Goal: Information Seeking & Learning: Learn about a topic

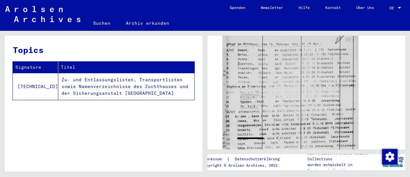
click at [335, 116] on img at bounding box center [291, 113] width 136 height 170
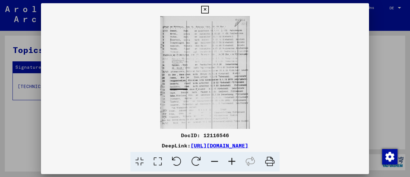
scroll to position [220, 0]
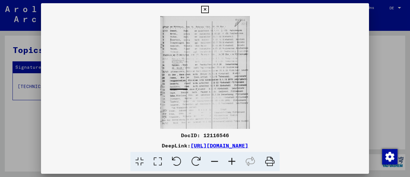
click at [235, 163] on icon at bounding box center [231, 162] width 17 height 20
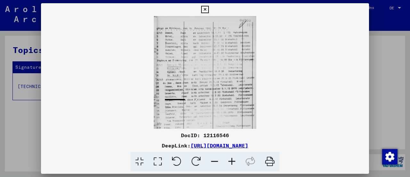
click at [235, 163] on icon at bounding box center [231, 162] width 17 height 20
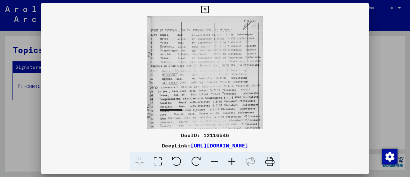
click at [235, 163] on icon at bounding box center [231, 162] width 17 height 20
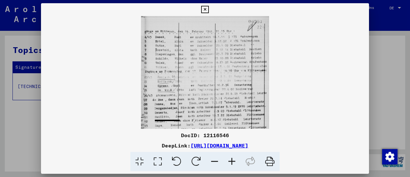
click at [235, 163] on icon at bounding box center [231, 162] width 17 height 20
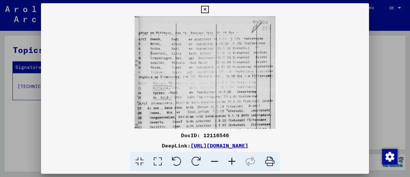
click at [235, 163] on icon at bounding box center [231, 162] width 17 height 20
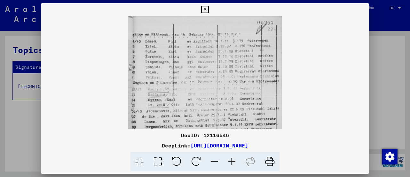
click at [235, 163] on icon at bounding box center [231, 162] width 17 height 20
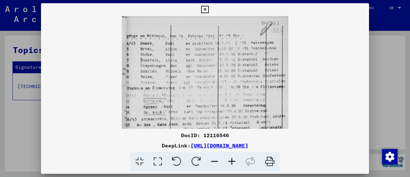
click at [235, 163] on icon at bounding box center [231, 162] width 17 height 20
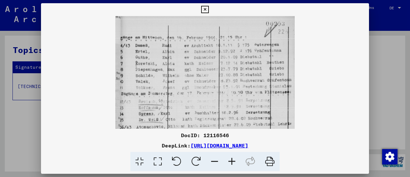
click at [235, 163] on icon at bounding box center [231, 162] width 17 height 20
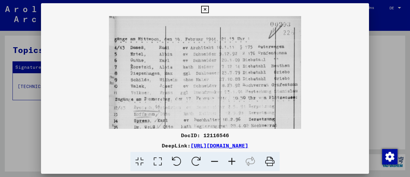
click at [235, 163] on icon at bounding box center [231, 162] width 17 height 20
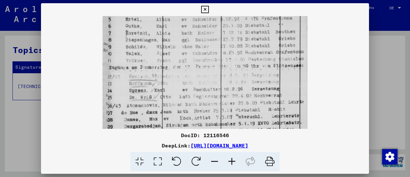
scroll to position [37, 0]
drag, startPoint x: 222, startPoint y: 109, endPoint x: 220, endPoint y: 75, distance: 34.0
click at [220, 75] on img at bounding box center [205, 107] width 205 height 257
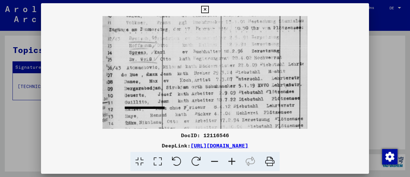
drag, startPoint x: 210, startPoint y: 90, endPoint x: 209, endPoint y: 53, distance: 37.5
click at [209, 53] on img at bounding box center [205, 69] width 205 height 257
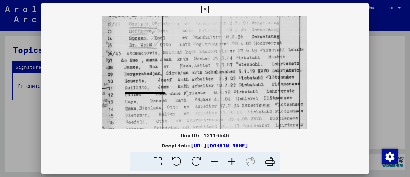
drag, startPoint x: 207, startPoint y: 68, endPoint x: 207, endPoint y: 57, distance: 10.3
click at [207, 57] on img at bounding box center [205, 55] width 205 height 257
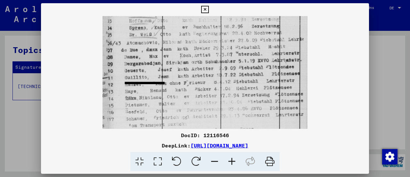
click at [208, 59] on img at bounding box center [205, 44] width 205 height 257
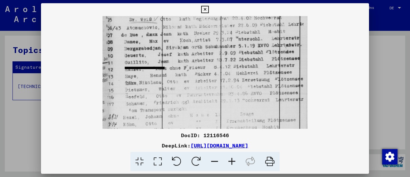
click at [209, 51] on img at bounding box center [205, 29] width 205 height 257
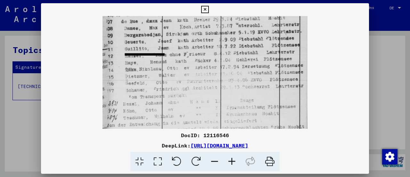
drag, startPoint x: 209, startPoint y: 58, endPoint x: 209, endPoint y: 45, distance: 13.1
click at [209, 45] on img at bounding box center [205, 16] width 205 height 257
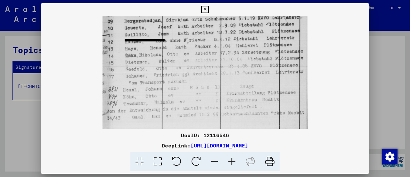
drag, startPoint x: 208, startPoint y: 51, endPoint x: 208, endPoint y: 46, distance: 5.1
click at [208, 46] on img at bounding box center [205, 2] width 205 height 257
click at [210, 60] on img at bounding box center [205, 2] width 205 height 257
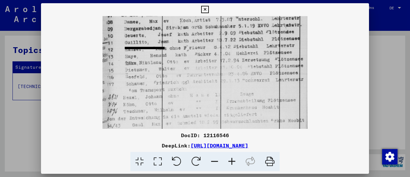
drag, startPoint x: 210, startPoint y: 60, endPoint x: 208, endPoint y: 68, distance: 8.2
click at [208, 68] on img at bounding box center [205, 9] width 205 height 257
click at [203, 73] on img at bounding box center [205, 9] width 205 height 257
click at [201, 71] on img at bounding box center [205, 9] width 205 height 257
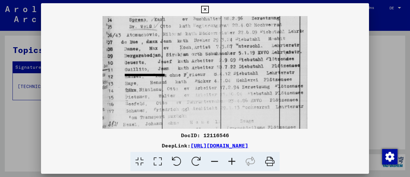
drag, startPoint x: 201, startPoint y: 69, endPoint x: 197, endPoint y: 98, distance: 29.4
click at [197, 98] on img at bounding box center [205, 36] width 205 height 257
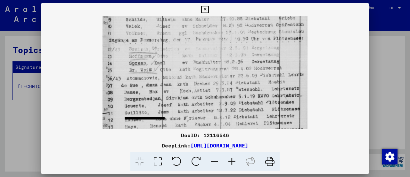
drag, startPoint x: 197, startPoint y: 58, endPoint x: 195, endPoint y: 101, distance: 43.0
click at [195, 101] on img at bounding box center [205, 80] width 205 height 257
drag, startPoint x: 194, startPoint y: 113, endPoint x: 194, endPoint y: 118, distance: 5.4
click at [194, 118] on img at bounding box center [205, 81] width 205 height 257
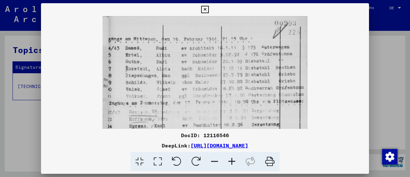
drag, startPoint x: 190, startPoint y: 64, endPoint x: 190, endPoint y: 93, distance: 28.9
click at [190, 93] on img at bounding box center [205, 142] width 205 height 257
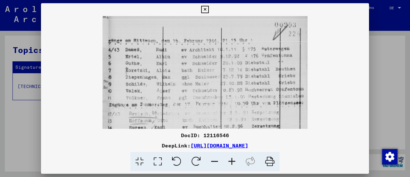
click at [203, 11] on icon at bounding box center [204, 10] width 7 height 8
